Goal: Task Accomplishment & Management: Complete application form

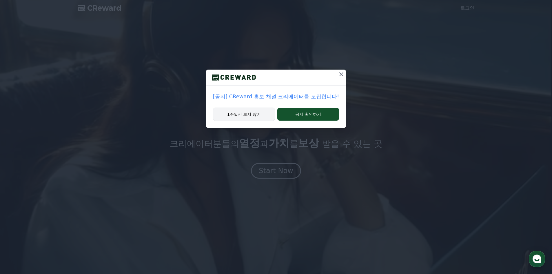
click at [252, 110] on button "1주일간 보지 않기" at bounding box center [244, 114] width 62 height 13
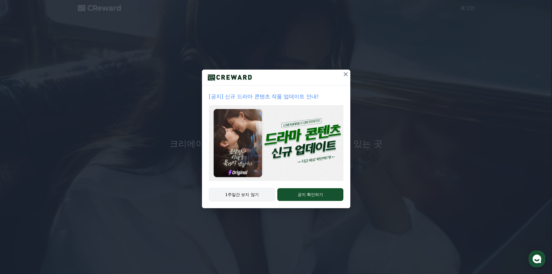
click at [257, 196] on button "1주일간 보지 않기" at bounding box center [242, 194] width 66 height 13
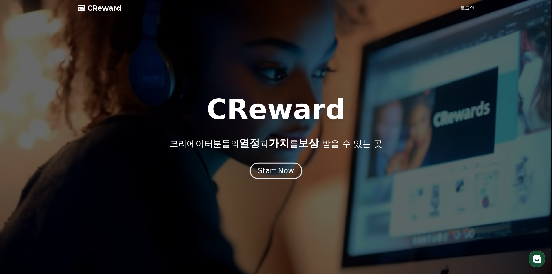
click at [282, 173] on div "Start Now" at bounding box center [276, 171] width 36 height 10
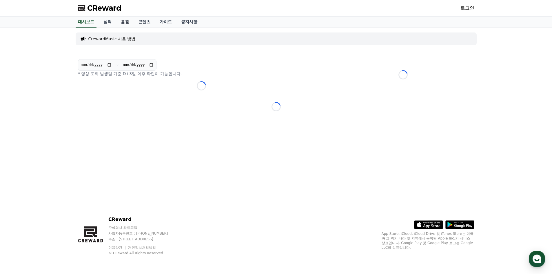
click at [123, 21] on link "음원" at bounding box center [124, 22] width 17 height 11
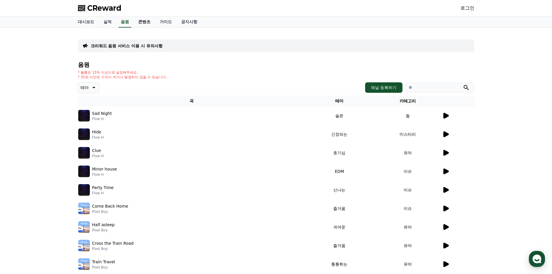
click at [140, 22] on link "콘텐츠" at bounding box center [144, 22] width 21 height 11
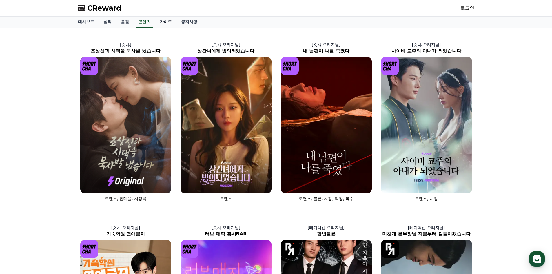
click at [164, 22] on link "가이드" at bounding box center [165, 22] width 21 height 11
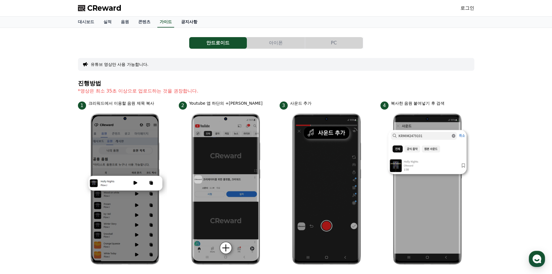
click at [190, 19] on link "공지사항" at bounding box center [190, 22] width 26 height 11
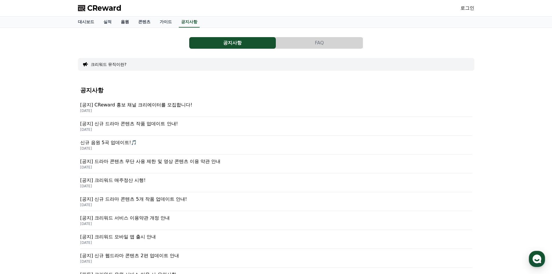
click at [122, 21] on link "음원" at bounding box center [124, 22] width 17 height 11
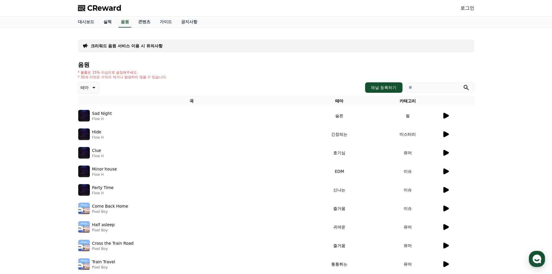
click at [106, 21] on link "실적" at bounding box center [107, 22] width 17 height 11
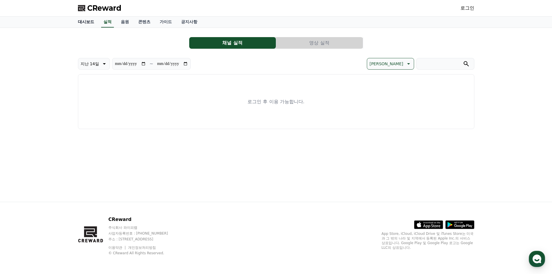
click at [84, 21] on link "대시보드" at bounding box center [86, 22] width 26 height 11
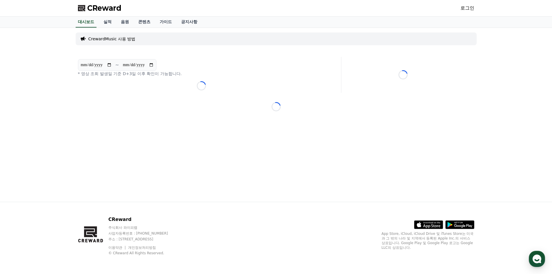
click at [467, 8] on link "로그인" at bounding box center [468, 8] width 14 height 7
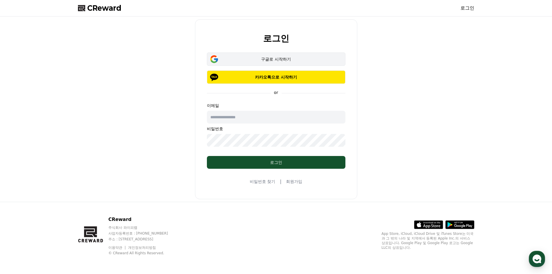
click at [275, 59] on div "구글로 시작하기" at bounding box center [276, 59] width 122 height 6
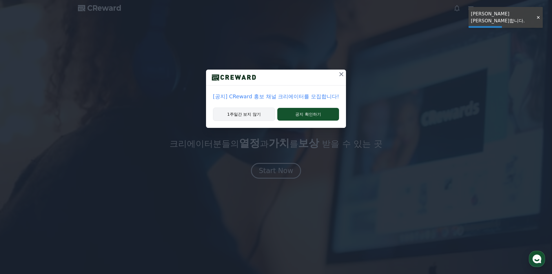
click at [251, 118] on button "1주일간 보지 않기" at bounding box center [244, 114] width 62 height 13
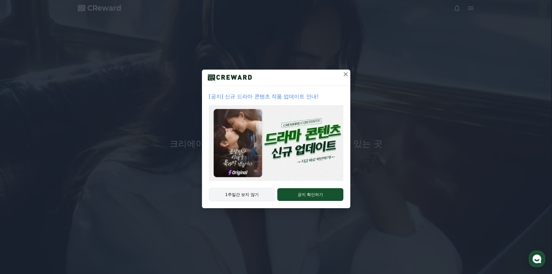
click at [253, 195] on button "1주일간 보지 않기" at bounding box center [242, 194] width 66 height 13
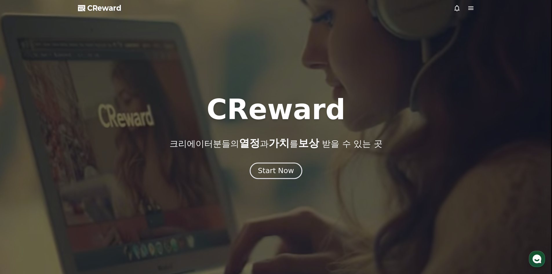
click at [288, 168] on div "Start Now" at bounding box center [276, 171] width 36 height 10
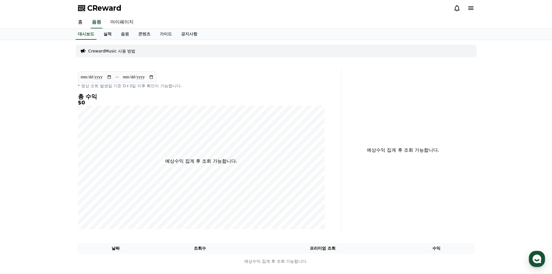
click at [108, 32] on link "실적" at bounding box center [107, 34] width 17 height 11
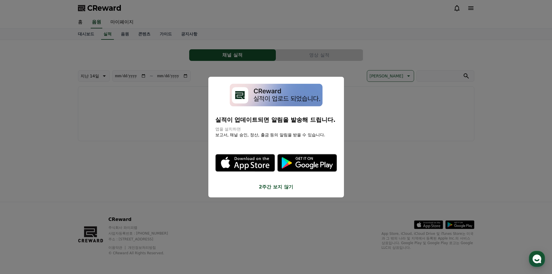
click at [282, 187] on button "2주간 보지 않기" at bounding box center [276, 187] width 122 height 7
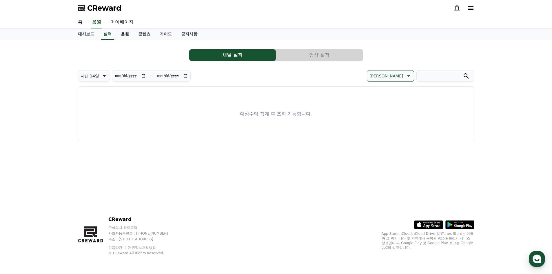
click at [125, 33] on link "음원" at bounding box center [124, 34] width 17 height 11
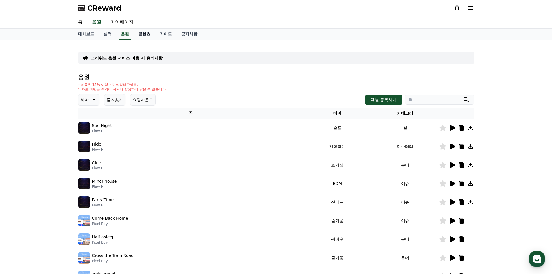
click at [144, 32] on link "콘텐츠" at bounding box center [144, 34] width 21 height 11
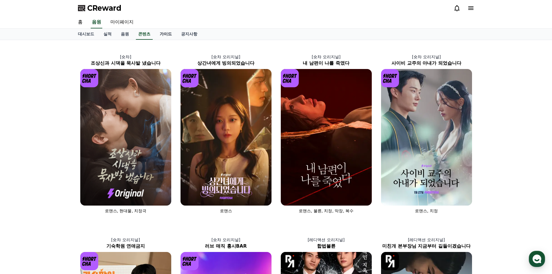
click at [166, 35] on link "가이드" at bounding box center [165, 34] width 21 height 11
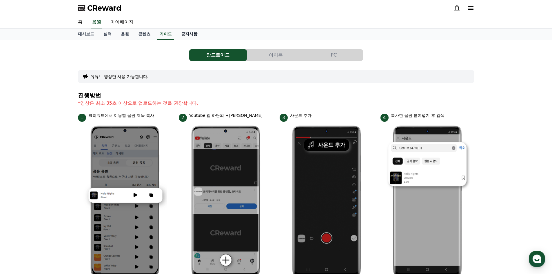
click at [186, 33] on link "공지사항" at bounding box center [190, 34] width 26 height 11
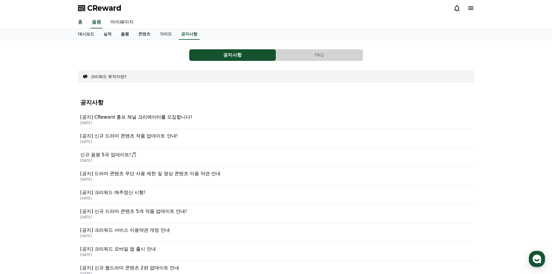
click at [126, 35] on link "음원" at bounding box center [124, 34] width 17 height 11
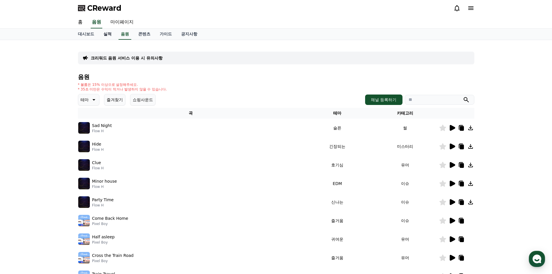
click at [110, 35] on link "실적" at bounding box center [107, 34] width 17 height 11
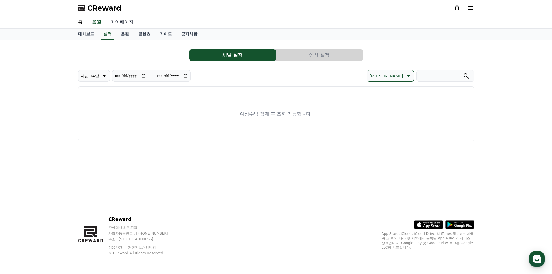
click at [124, 23] on link "마이페이지" at bounding box center [122, 22] width 32 height 12
select select "**********"
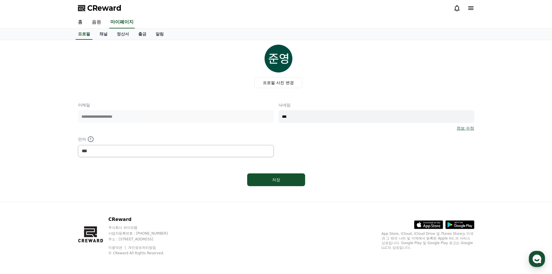
click at [468, 8] on icon at bounding box center [471, 8] width 7 height 7
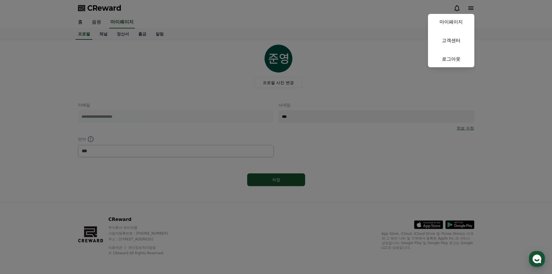
click at [468, 8] on button "close" at bounding box center [276, 137] width 552 height 274
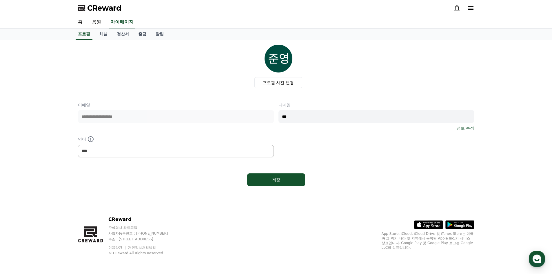
click at [458, 8] on icon at bounding box center [457, 8] width 7 height 7
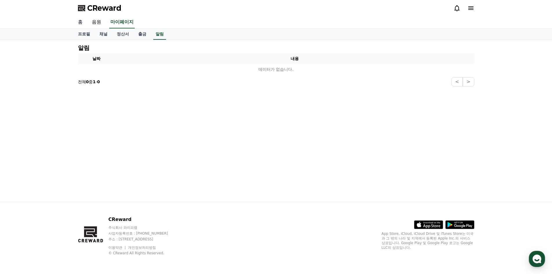
click at [80, 24] on link "홈" at bounding box center [80, 22] width 14 height 12
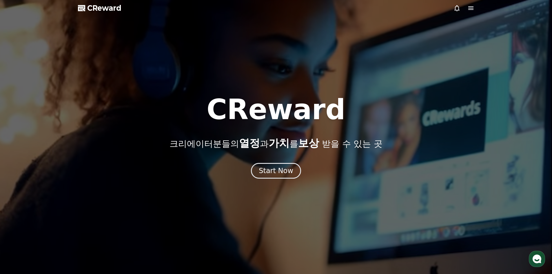
click at [103, 5] on span "CReward" at bounding box center [104, 7] width 34 height 9
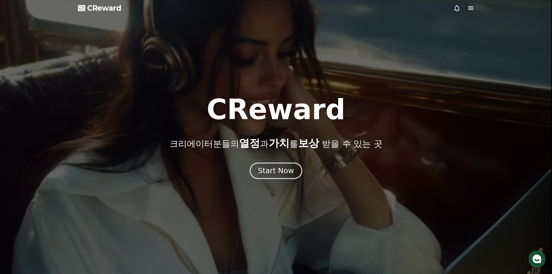
click at [276, 178] on button "Start Now" at bounding box center [276, 170] width 52 height 17
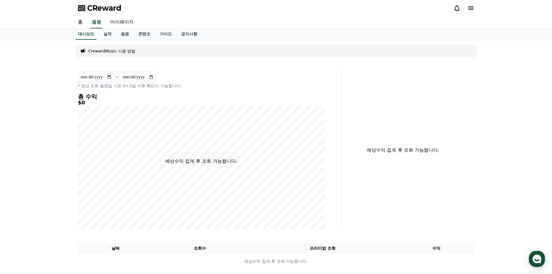
click at [109, 53] on p "CrewardMusic 사용 방법" at bounding box center [111, 51] width 47 height 6
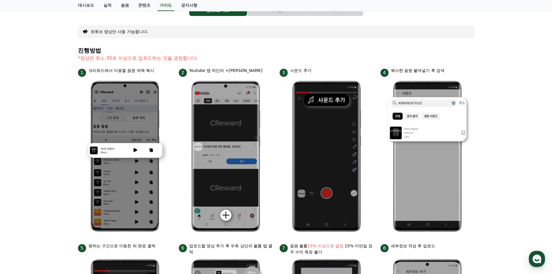
scroll to position [30, 0]
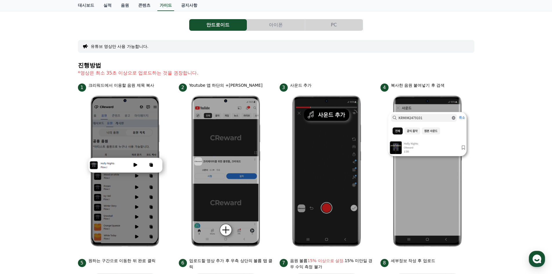
click at [349, 31] on div "안드로이드 아이폰 PC 유튜브 영상만 사용 가능합니다. 진행방법 *영상은 최소 35초 이상으로 업로드하는 것을 권장합니다. 1 크리워드에서 이…" at bounding box center [276, 221] width 397 height 415
click at [348, 26] on button "PC" at bounding box center [334, 25] width 58 height 12
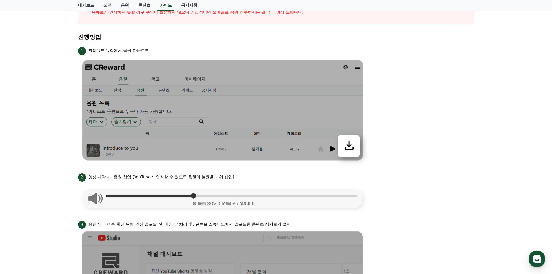
scroll to position [58, 0]
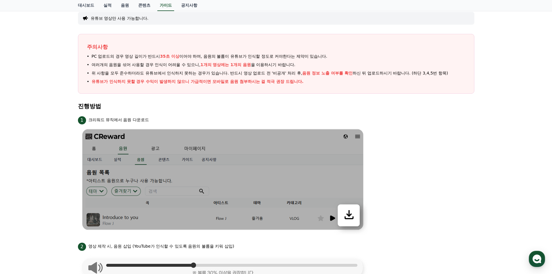
drag, startPoint x: 95, startPoint y: 57, endPoint x: 324, endPoint y: 63, distance: 228.8
click at [324, 63] on ul "PC 업로드의 경우 영상 길이가 반드시 35초 이상 이어야 하며, 음원의 볼륨이 유튜브가 인식할 정도로 커야한다는 제약이 있습니다. 여러개의 …" at bounding box center [276, 68] width 379 height 31
click at [324, 63] on li "여러개의 음원을 섞어 사용할 경우 인식이 어려울 수 있으니, 1개의 영상에는 1개의 음원 을 이용하시기 바랍니다." at bounding box center [276, 65] width 379 height 6
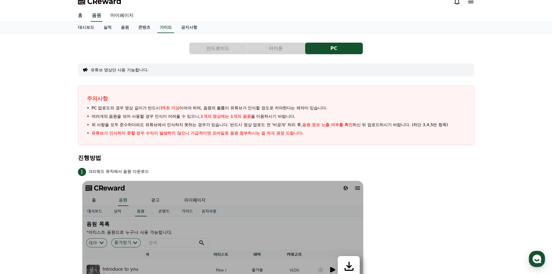
scroll to position [0, 0]
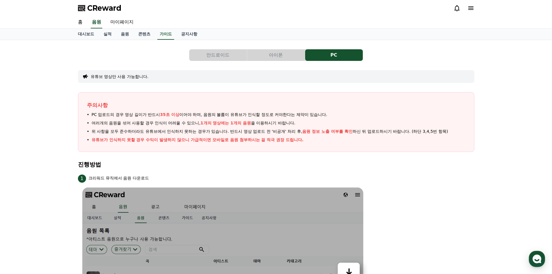
click at [268, 56] on button "아이폰" at bounding box center [276, 55] width 58 height 12
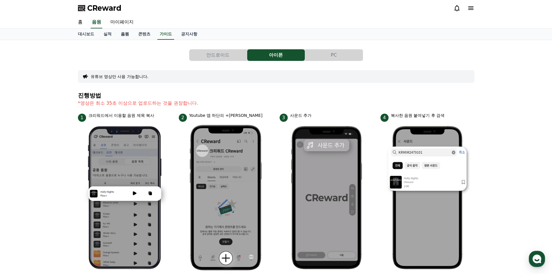
click at [121, 36] on link "음원" at bounding box center [124, 34] width 17 height 11
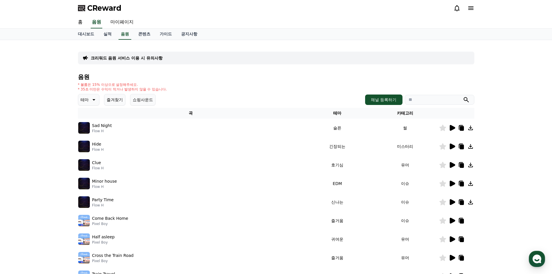
click at [90, 102] on icon at bounding box center [93, 99] width 7 height 7
click at [89, 133] on button "어두운" at bounding box center [87, 131] width 17 height 13
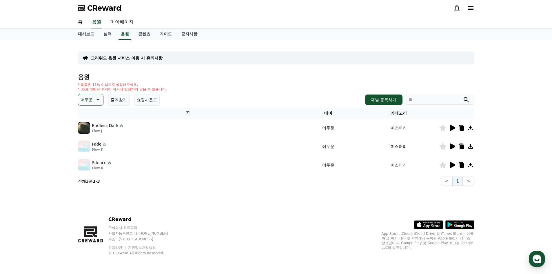
click at [451, 129] on icon at bounding box center [453, 128] width 6 height 6
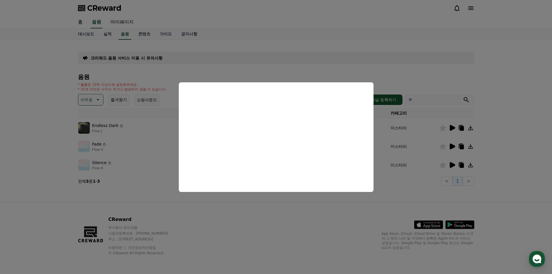
click at [259, 221] on button "close modal" at bounding box center [276, 137] width 552 height 274
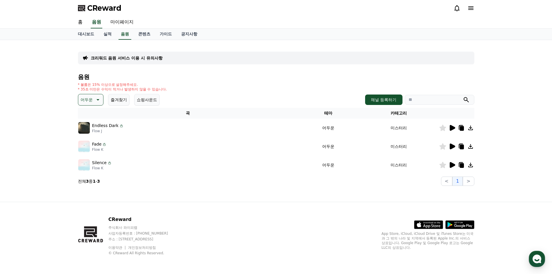
click at [122, 98] on button "즐겨찾기" at bounding box center [118, 100] width 21 height 12
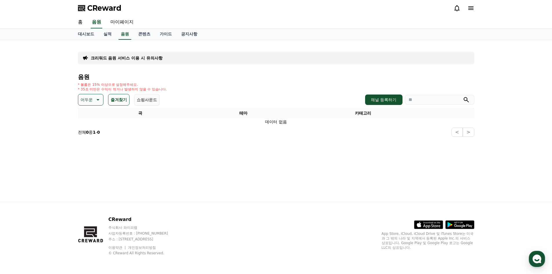
click at [146, 99] on button "쇼핑사운드" at bounding box center [147, 100] width 26 height 12
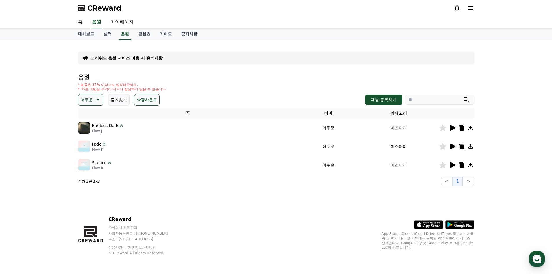
click at [99, 105] on button "어두운" at bounding box center [91, 100] width 26 height 12
click at [92, 134] on button "잔잔한" at bounding box center [87, 131] width 17 height 13
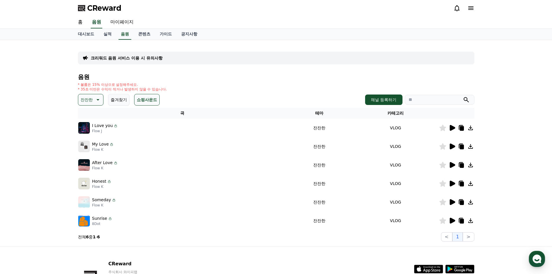
click at [149, 131] on div "I Love you Flow J" at bounding box center [182, 128] width 208 height 12
click at [454, 128] on icon at bounding box center [453, 128] width 6 height 6
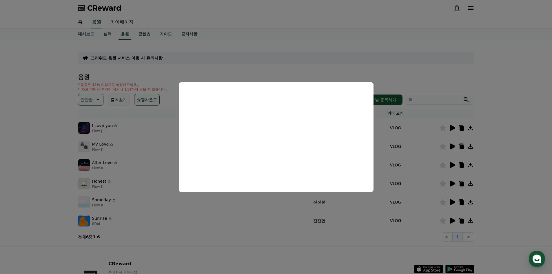
click at [418, 152] on button "close modal" at bounding box center [276, 137] width 552 height 274
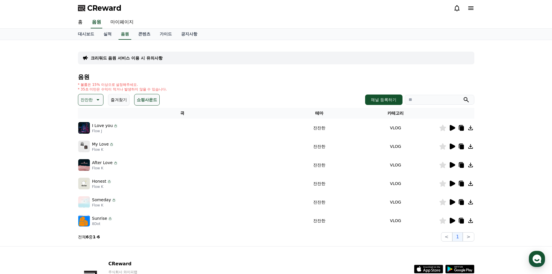
click at [460, 129] on icon at bounding box center [462, 128] width 4 height 5
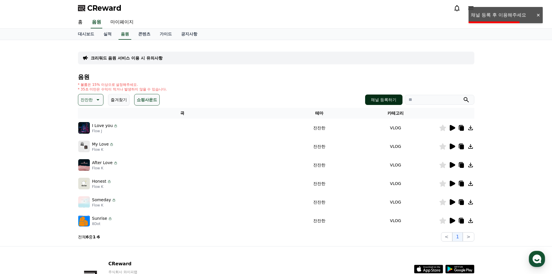
click at [380, 98] on button "채널 등록하기" at bounding box center [383, 100] width 37 height 10
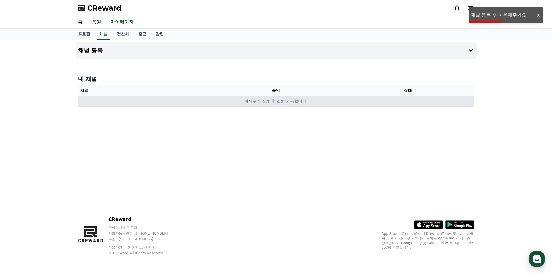
click at [280, 105] on td "예상수익 집계 후 조회 가능합니다." at bounding box center [276, 101] width 397 height 11
click at [248, 106] on td "예상수익 집계 후 조회 가능합니다." at bounding box center [276, 101] width 397 height 11
click at [282, 100] on td "예상수익 집계 후 조회 가능합니다." at bounding box center [276, 101] width 397 height 11
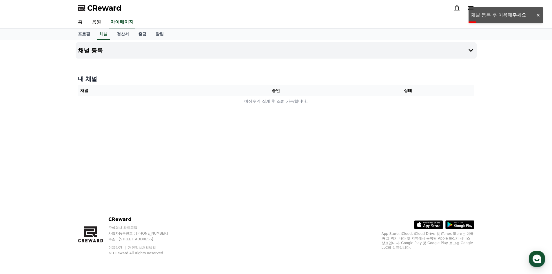
click at [281, 120] on div "채널 등록 내 채널 채널 승인 상태 예상수익 집계 후 조회 가능합니다." at bounding box center [276, 121] width 406 height 162
click at [104, 49] on button "채널 등록" at bounding box center [276, 50] width 401 height 16
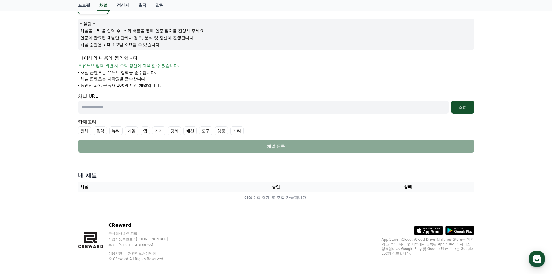
scroll to position [67, 0]
